Goal: Obtain resource: Acquire a specific non-purchased item like information or template

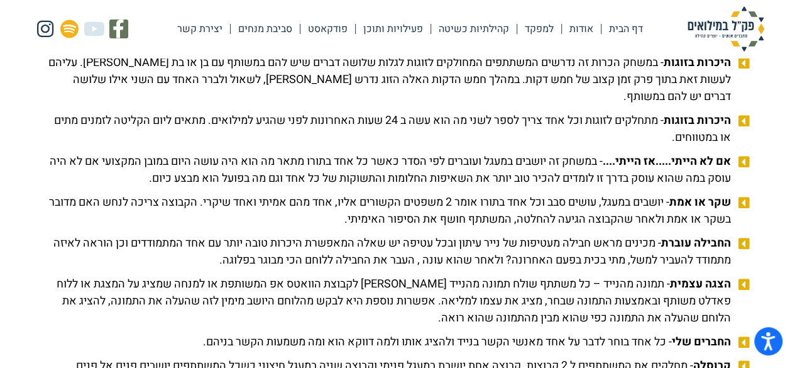
scroll to position [1383, 0]
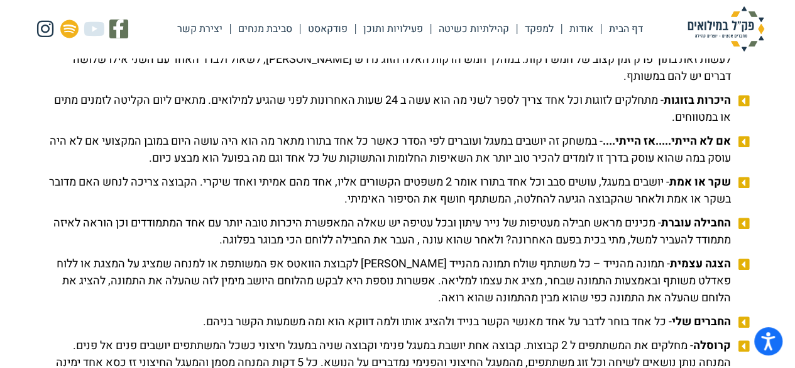
drag, startPoint x: 729, startPoint y: 197, endPoint x: 301, endPoint y: 215, distance: 428.0
click at [301, 208] on span "שקר או אמת - יושבים במעגל, עושים סבב וכל אחד בתורו אומר 2 משפטים הקשורים אליו, …" at bounding box center [390, 191] width 689 height 34
copy span "שקר או אמת - יושבים במעגל, עושים סבב וכל אחד בתורו אומר 2 משפטים הקשורים אליו, …"
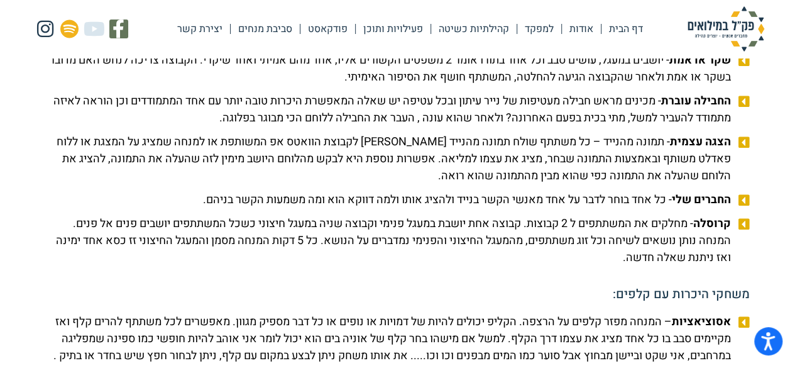
scroll to position [1509, 0]
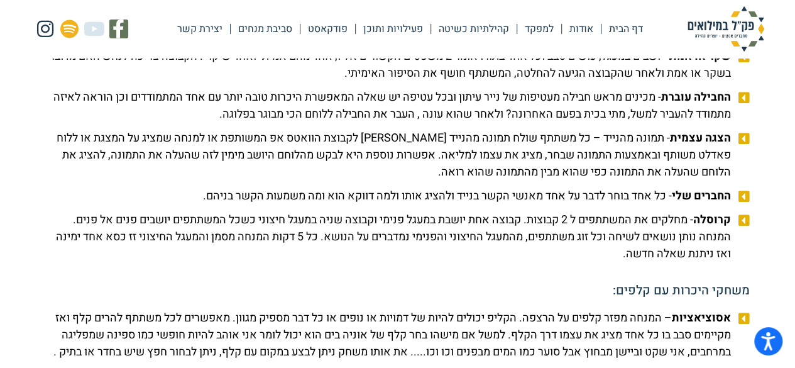
drag, startPoint x: 728, startPoint y: 212, endPoint x: 182, endPoint y: 208, distance: 545.8
click at [182, 208] on li "החברים שלי - כל אחד בוחר לדבר על אחד מאנשי הקשר בנייד ולהציג אותו ולמה דווקא הו…" at bounding box center [398, 197] width 704 height 21
copy span "החברים שלי - כל אחד בוחר לדבר על אחד מאנשי הקשר בנייד ולהציג אותו ולמה דווקא הו…"
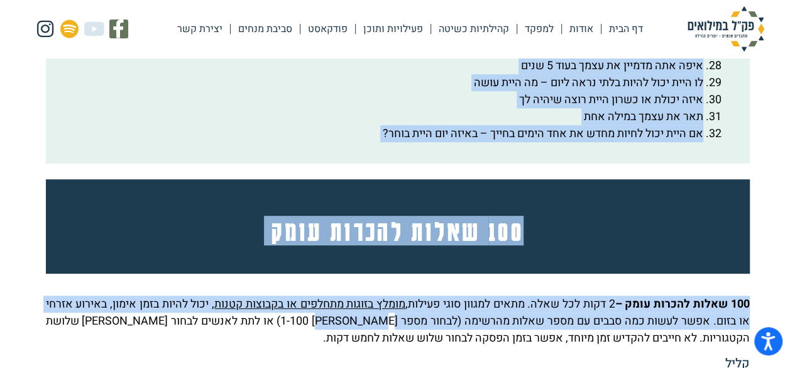
scroll to position [2638, 0]
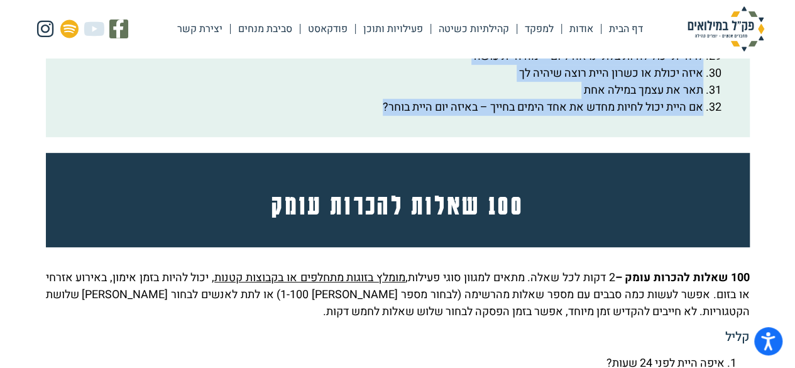
drag, startPoint x: 723, startPoint y: 280, endPoint x: 343, endPoint y: 140, distance: 404.7
copy div "lor ipsum dol sitamet con adipi elits doeiu: temp inci utlab etdo ma aliq eni a…"
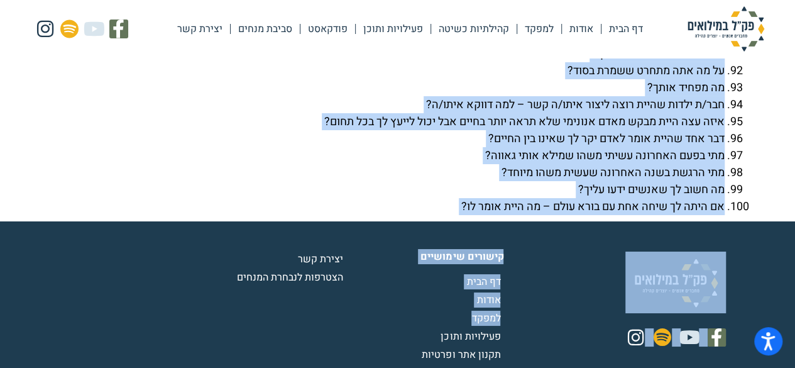
scroll to position [4680, 0]
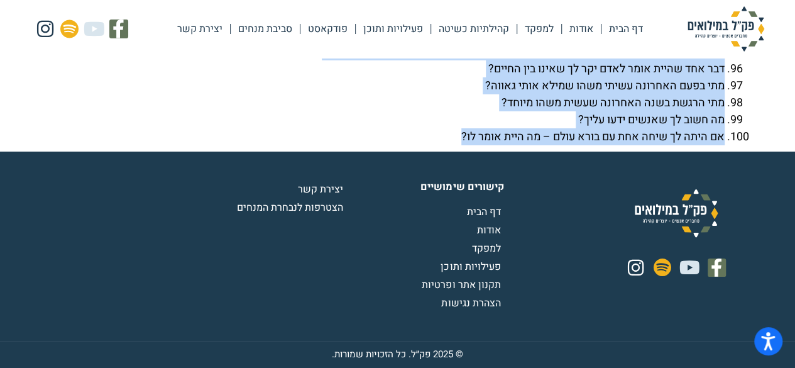
drag, startPoint x: 749, startPoint y: 185, endPoint x: 377, endPoint y: 136, distance: 374.8
copy div "718 lorem ipsumd sita – 4 cons adi elit. seddo eiusmo temp incidi, utlab etdolo…"
